Goal: Task Accomplishment & Management: Use online tool/utility

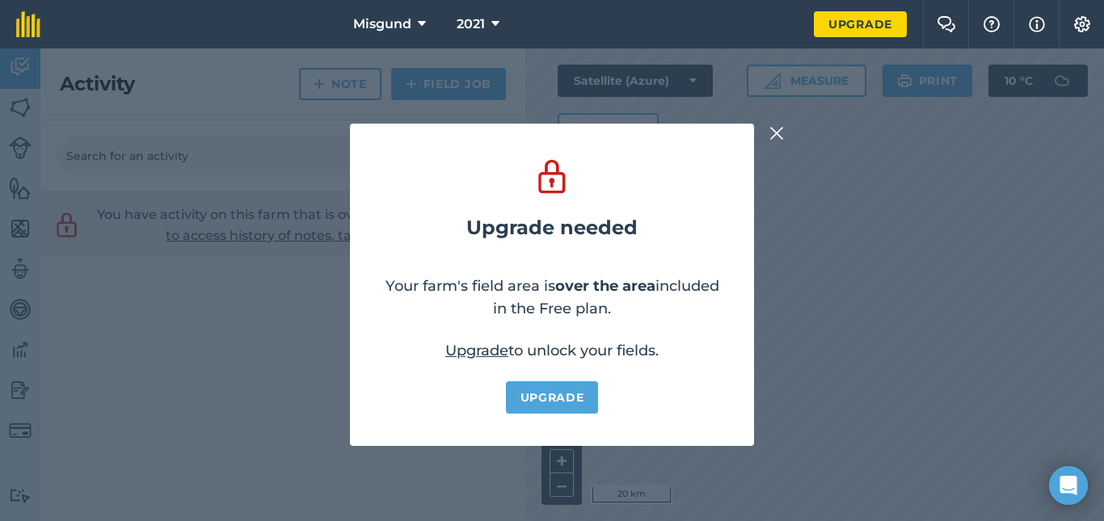
click at [778, 129] on img at bounding box center [776, 133] width 15 height 19
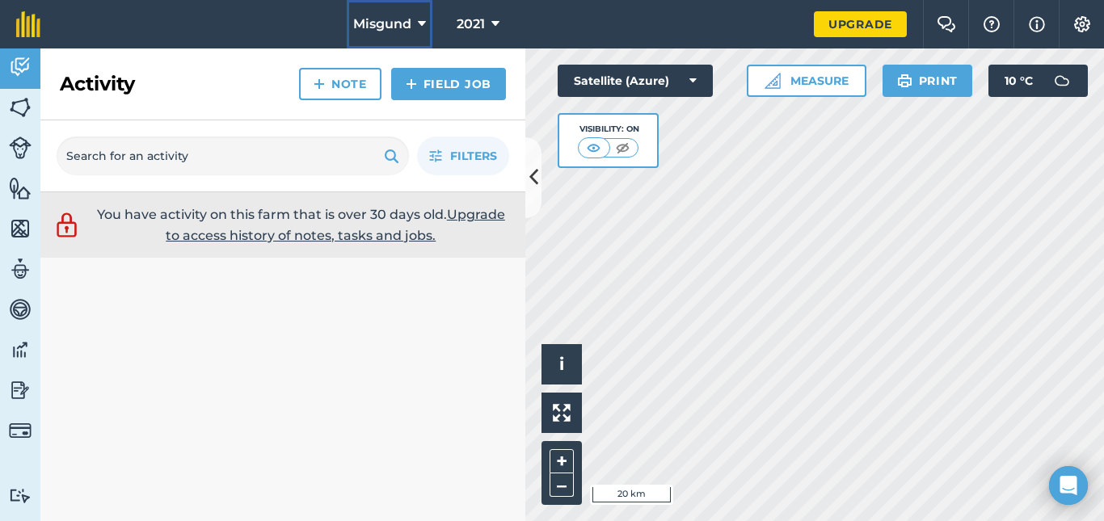
click at [387, 25] on span "Misgund" at bounding box center [382, 24] width 58 height 19
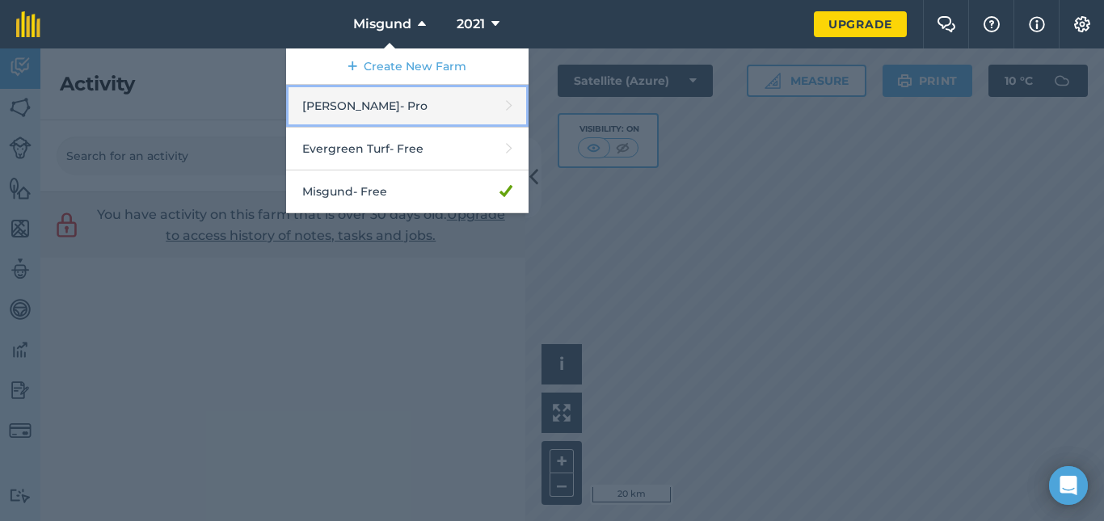
click at [360, 114] on link "[PERSON_NAME] - Pro" at bounding box center [407, 106] width 242 height 43
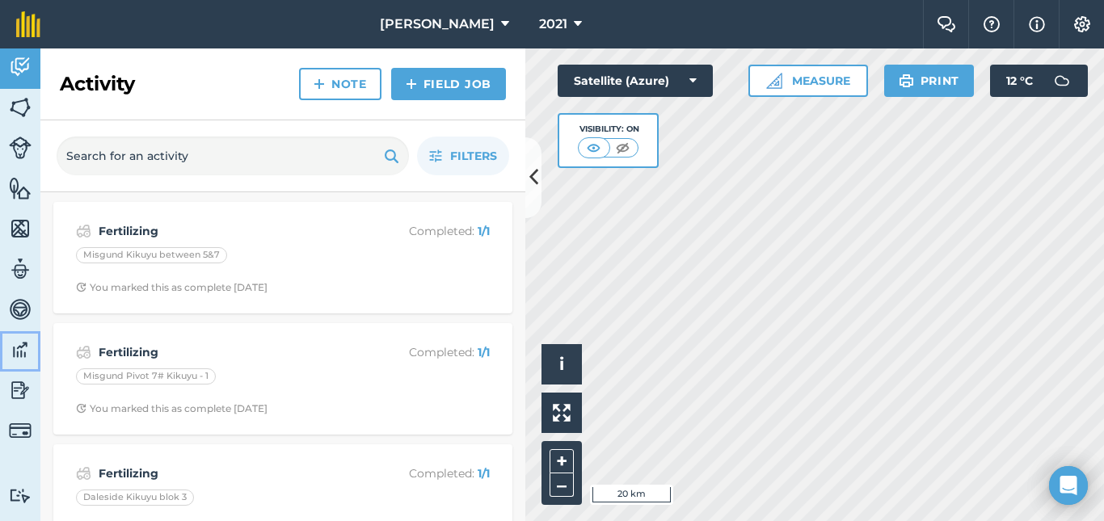
click at [15, 355] on img at bounding box center [20, 350] width 23 height 24
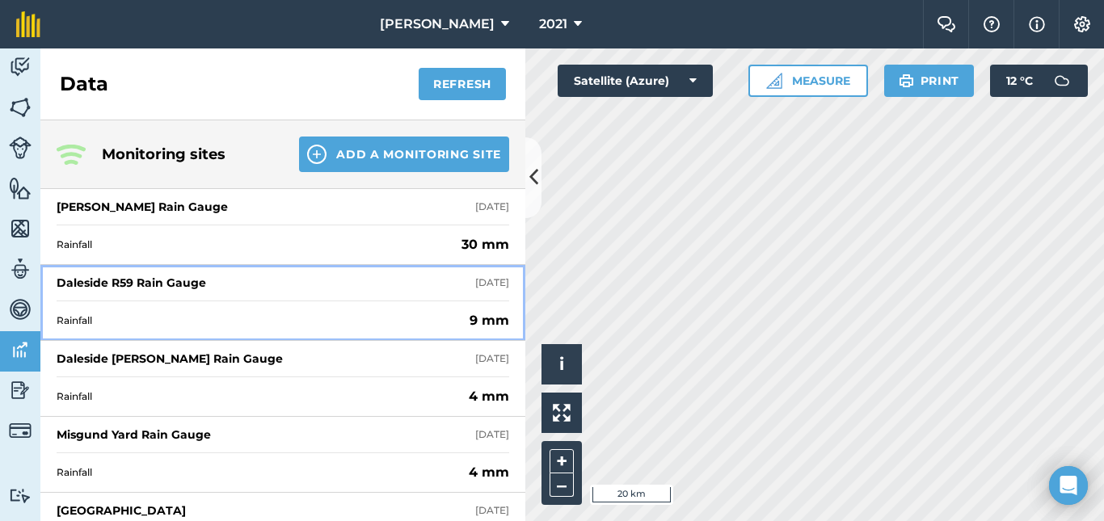
click at [331, 282] on div "Daleside R59 Rain Gauge [DATE]" at bounding box center [283, 283] width 453 height 36
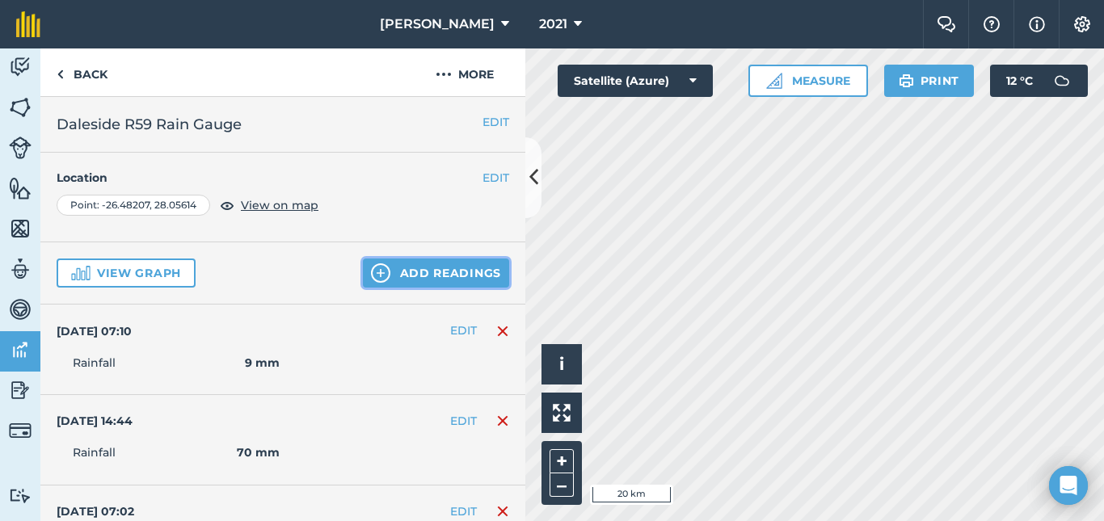
click at [434, 272] on button "Add readings" at bounding box center [436, 273] width 146 height 29
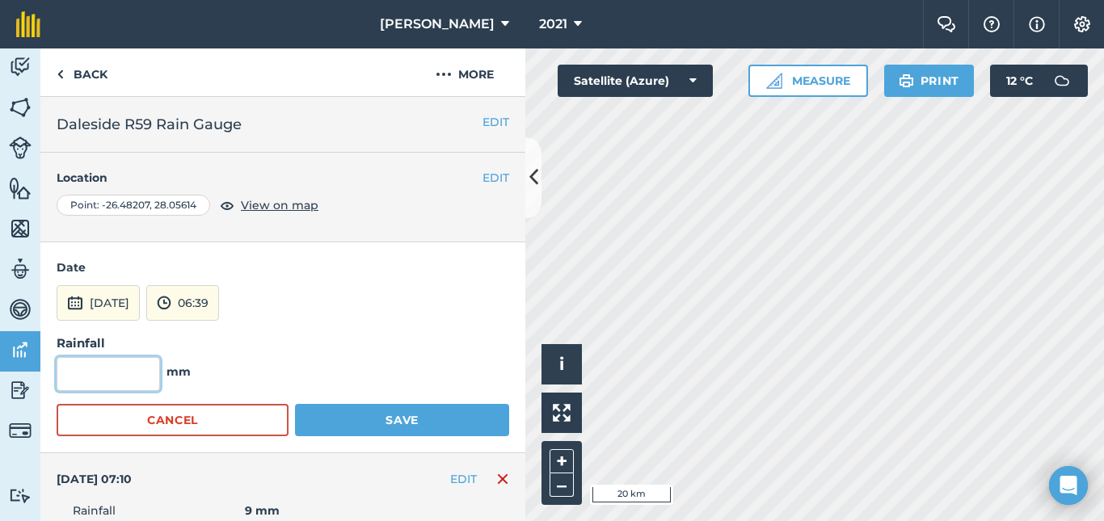
click at [147, 373] on input "text" at bounding box center [108, 374] width 103 height 34
type input "6"
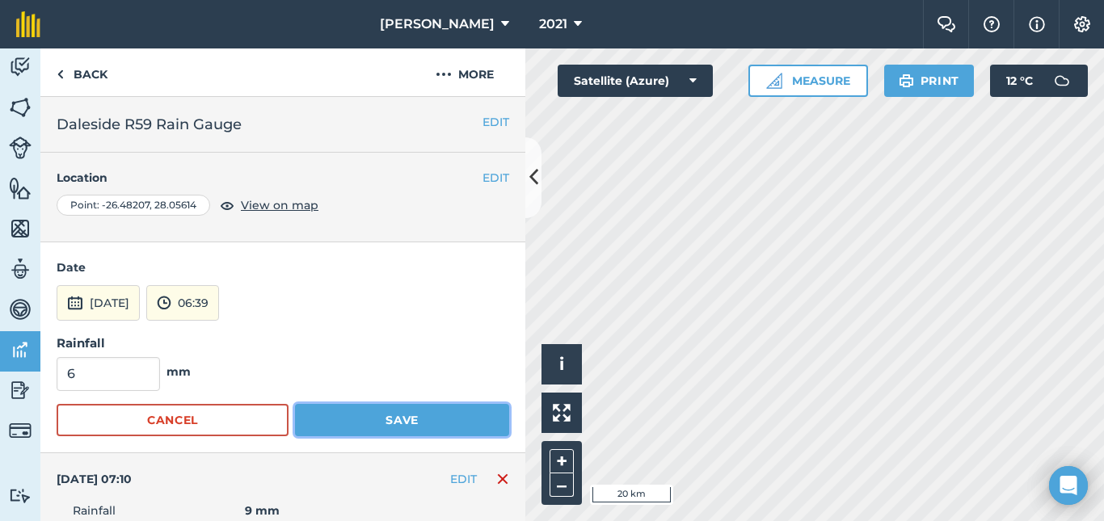
click at [369, 420] on button "Save" at bounding box center [402, 420] width 214 height 32
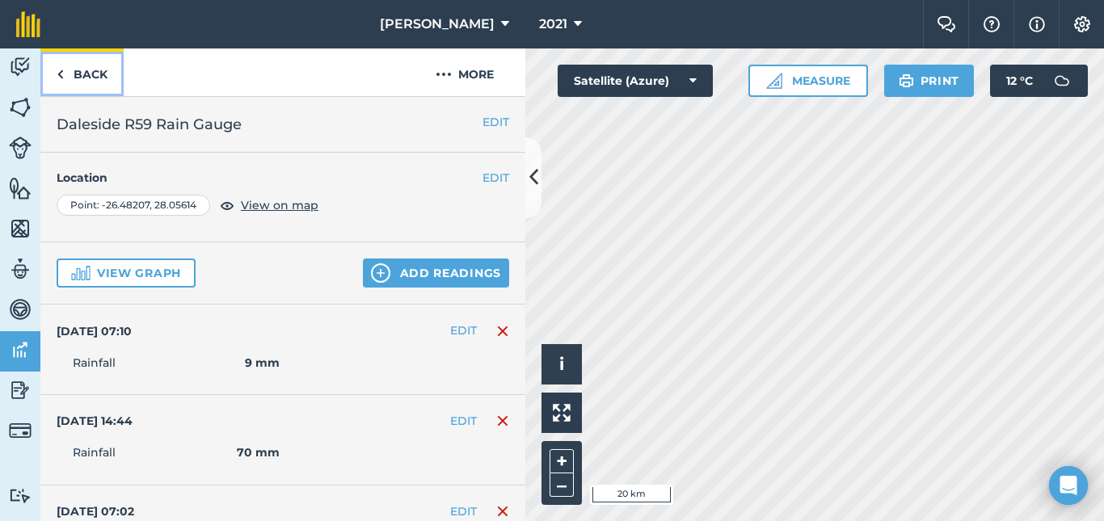
click at [91, 74] on link "Back" at bounding box center [81, 72] width 83 height 48
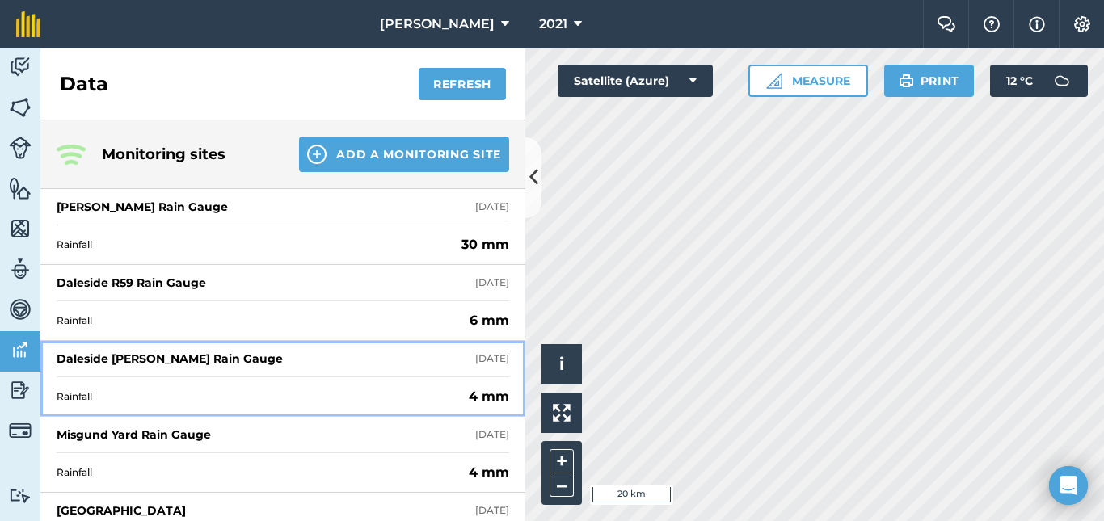
click at [210, 378] on div "Rainfall 4 mm" at bounding box center [283, 397] width 453 height 40
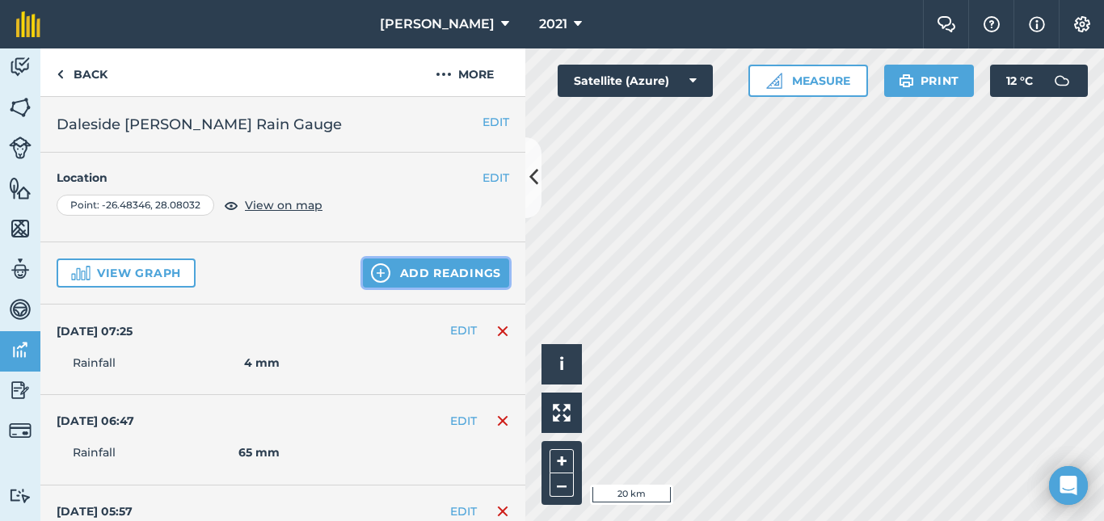
click at [448, 274] on button "Add readings" at bounding box center [436, 273] width 146 height 29
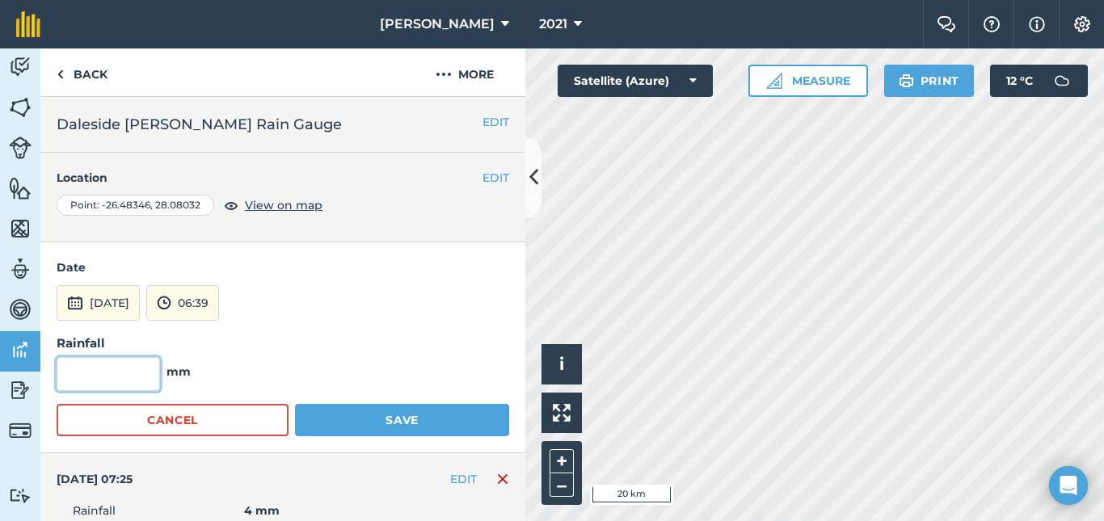
click at [146, 372] on input "text" at bounding box center [108, 374] width 103 height 34
type input "5"
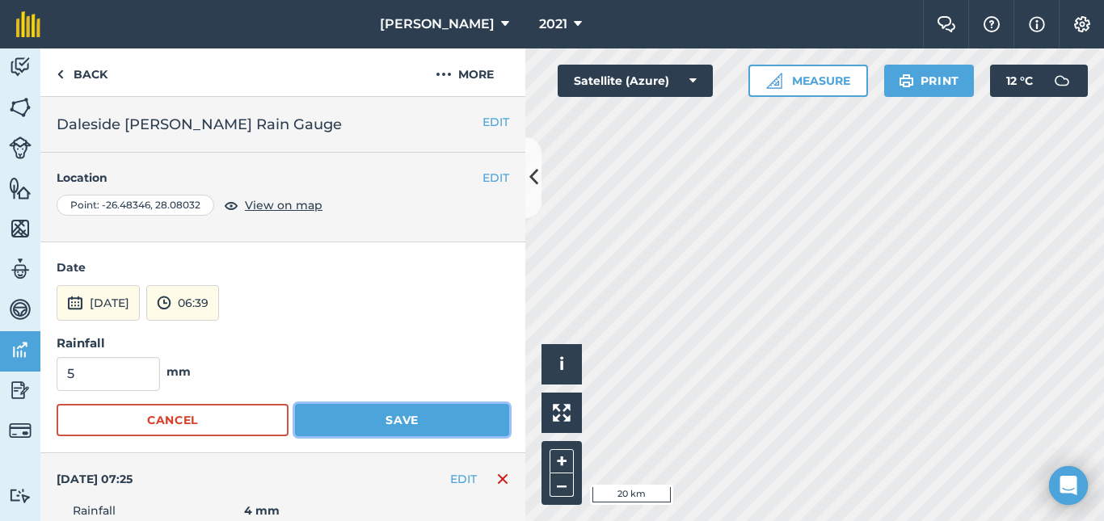
click at [378, 423] on button "Save" at bounding box center [402, 420] width 214 height 32
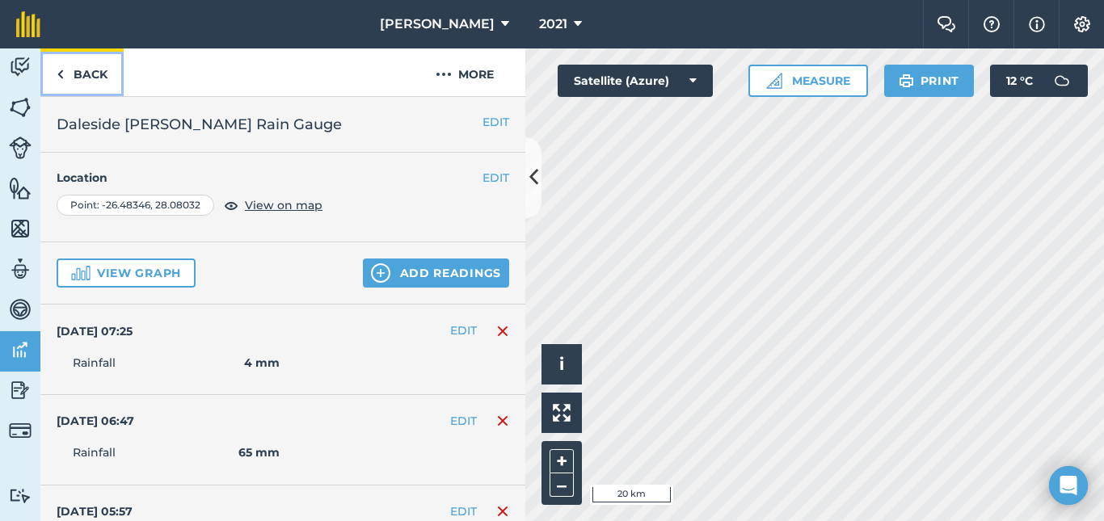
click at [85, 75] on link "Back" at bounding box center [81, 72] width 83 height 48
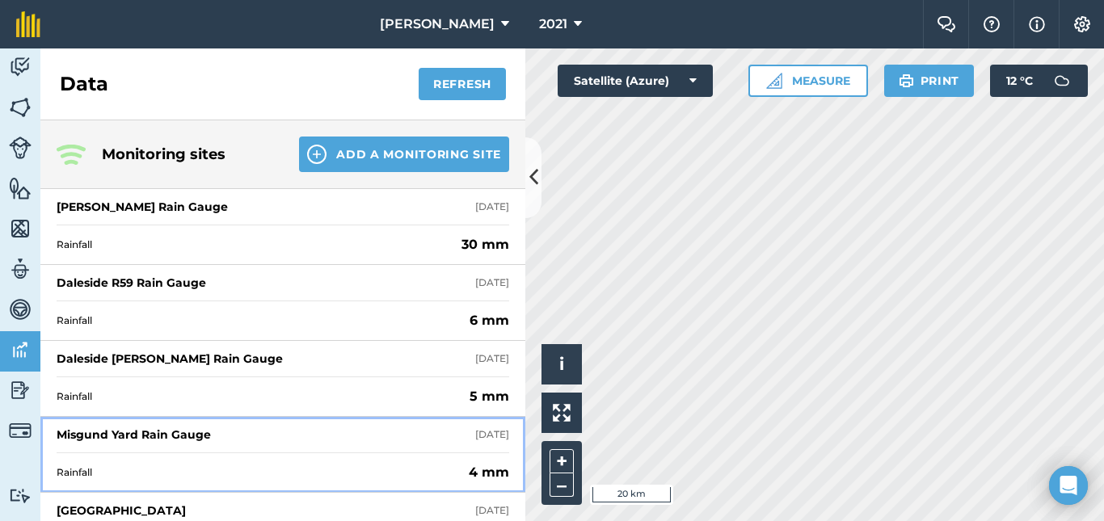
click at [295, 443] on div "Misgund Yard Rain Gauge [DATE]" at bounding box center [283, 435] width 453 height 36
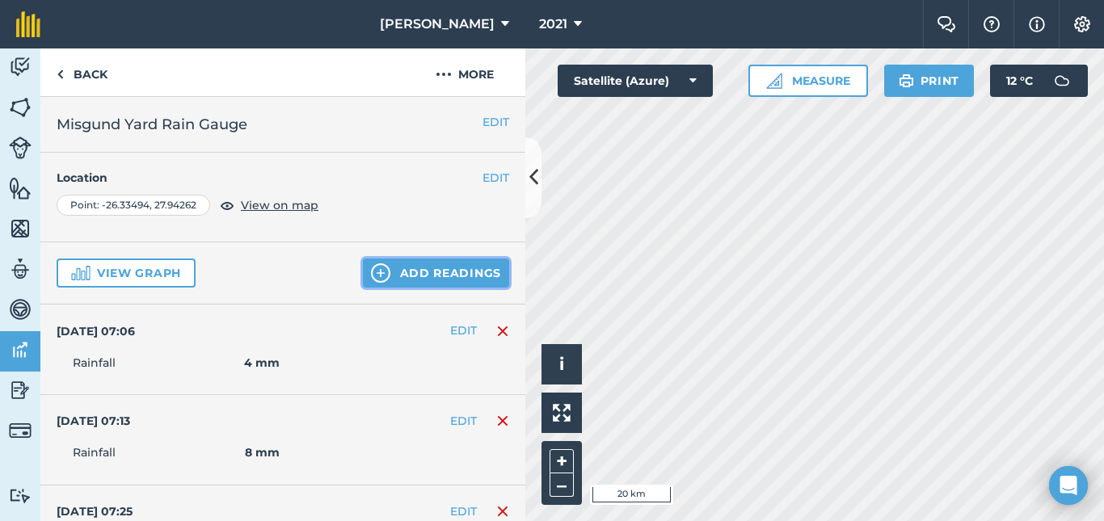
click at [430, 268] on button "Add readings" at bounding box center [436, 273] width 146 height 29
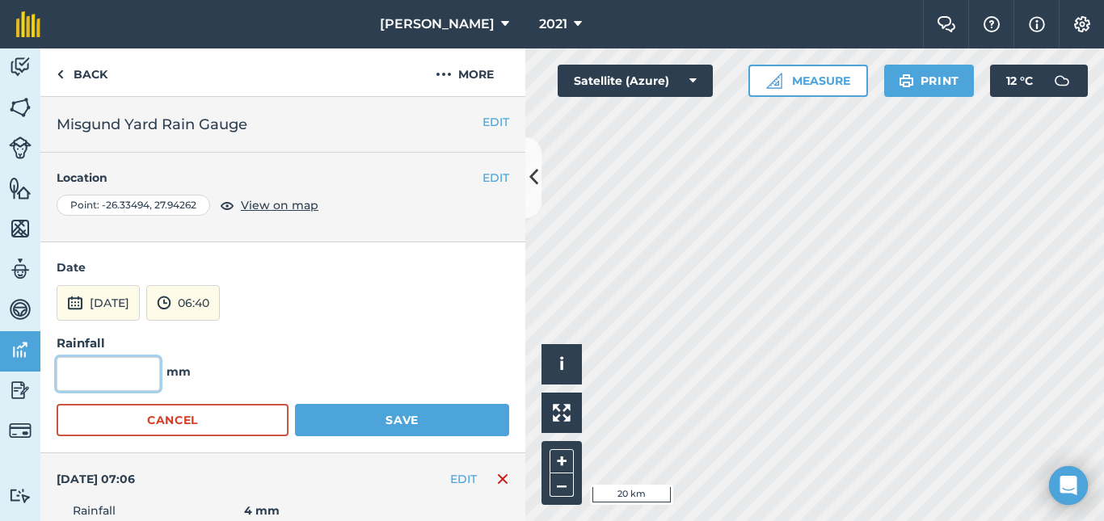
click at [148, 377] on input "text" at bounding box center [108, 374] width 103 height 34
type input "2"
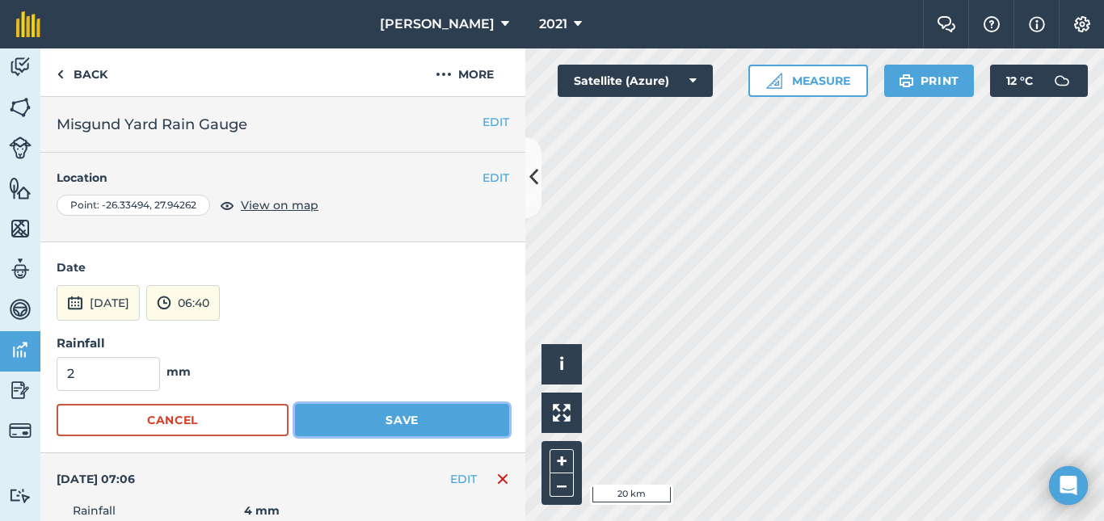
click at [340, 421] on button "Save" at bounding box center [402, 420] width 214 height 32
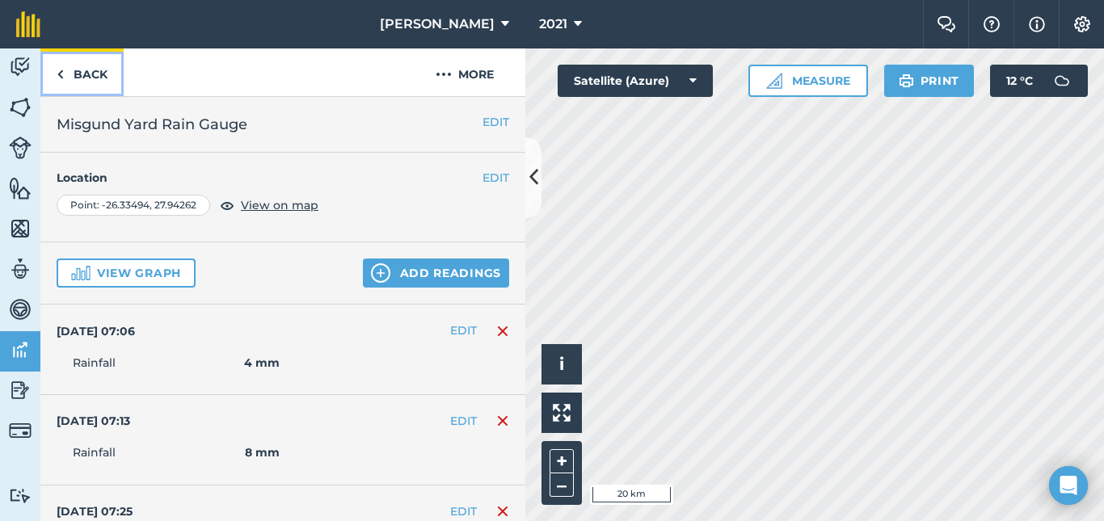
click at [87, 75] on link "Back" at bounding box center [81, 72] width 83 height 48
